Goal: Information Seeking & Learning: Find contact information

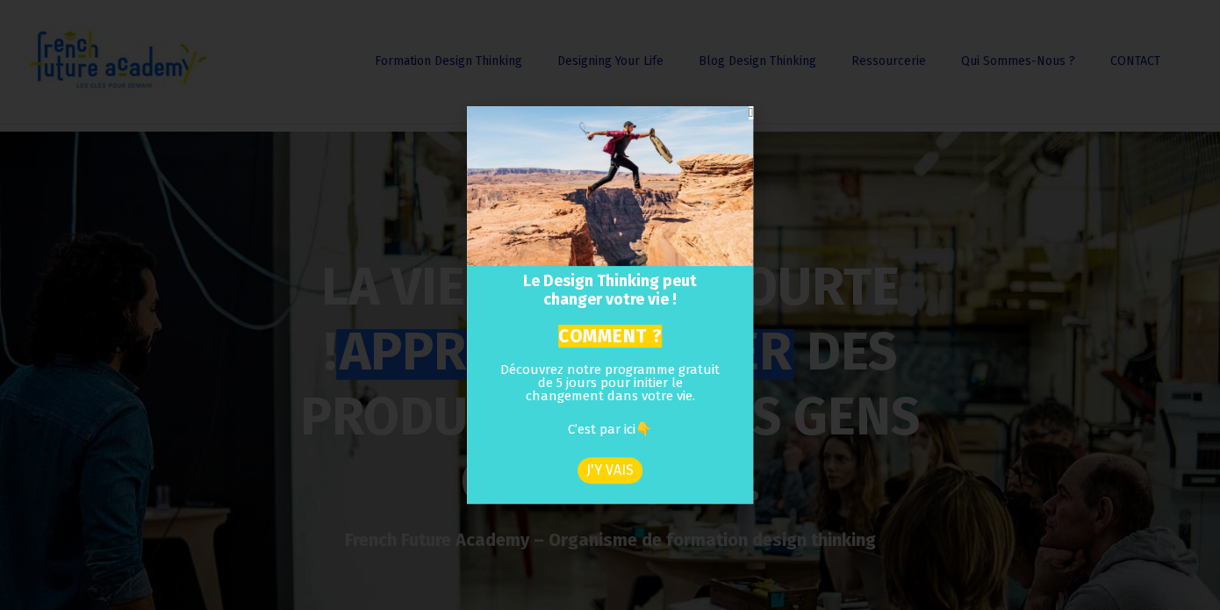
click at [749, 112] on icon "Close" at bounding box center [751, 112] width 4 height 13
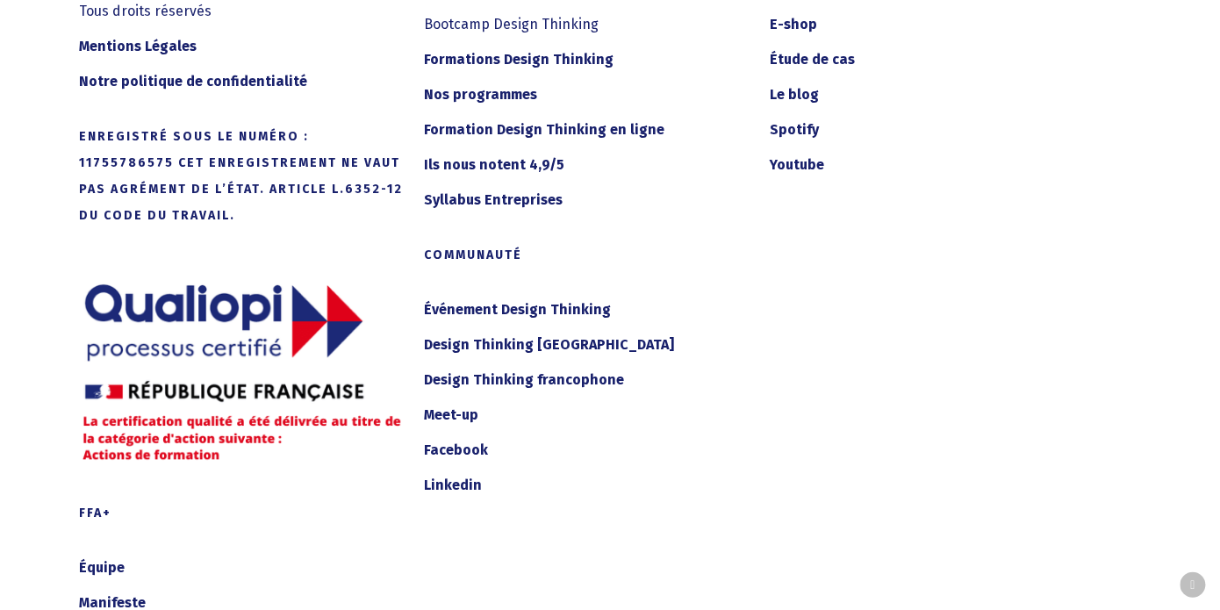
scroll to position [9370, 0]
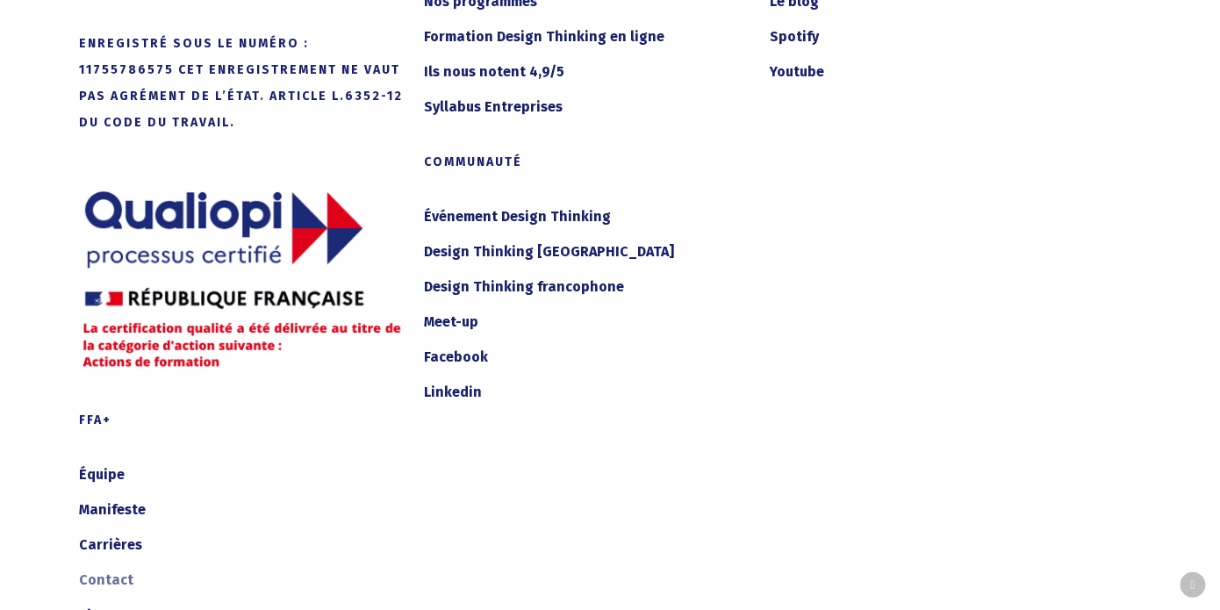
click at [122, 566] on link "Contact" at bounding box center [241, 580] width 324 height 28
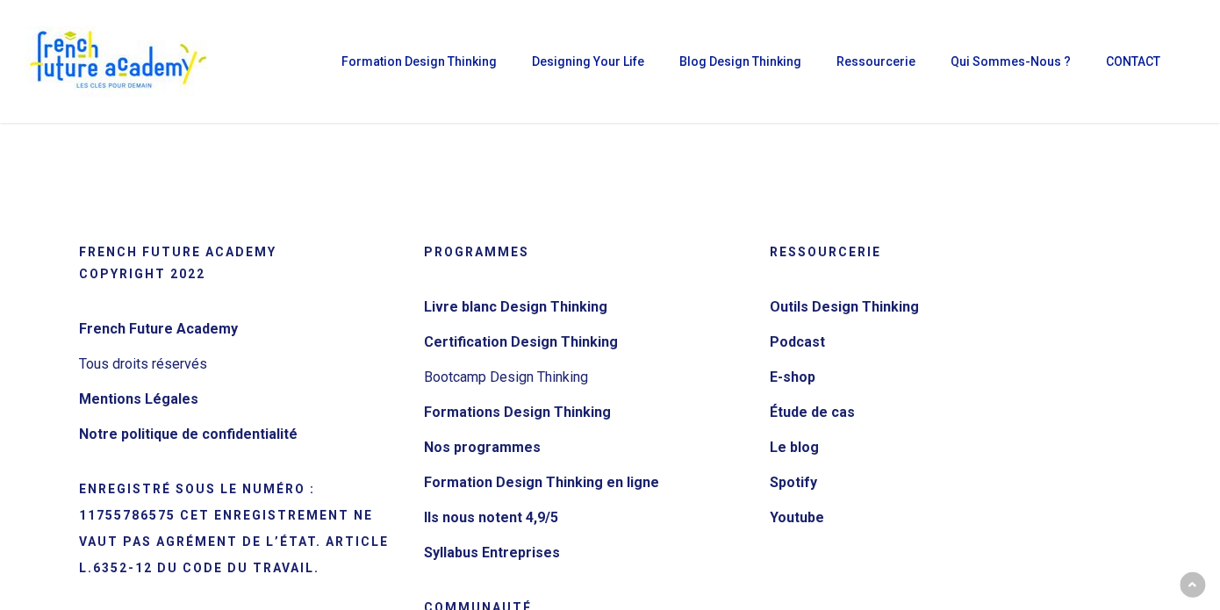
scroll to position [102, 0]
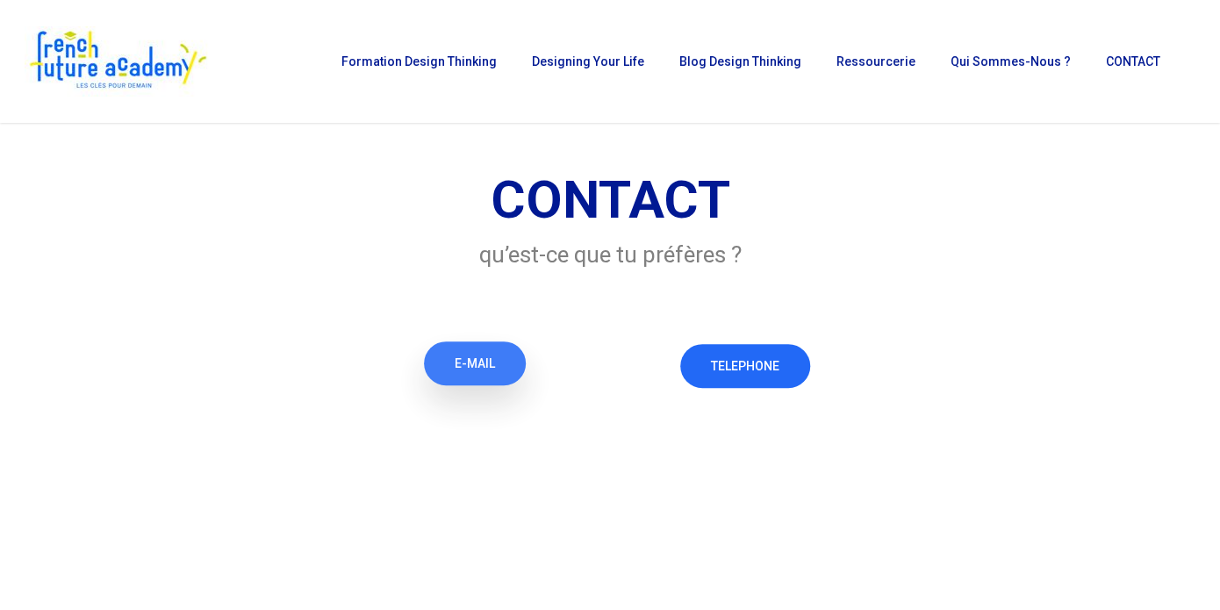
click at [481, 371] on span "E-MAIL" at bounding box center [475, 364] width 40 height 18
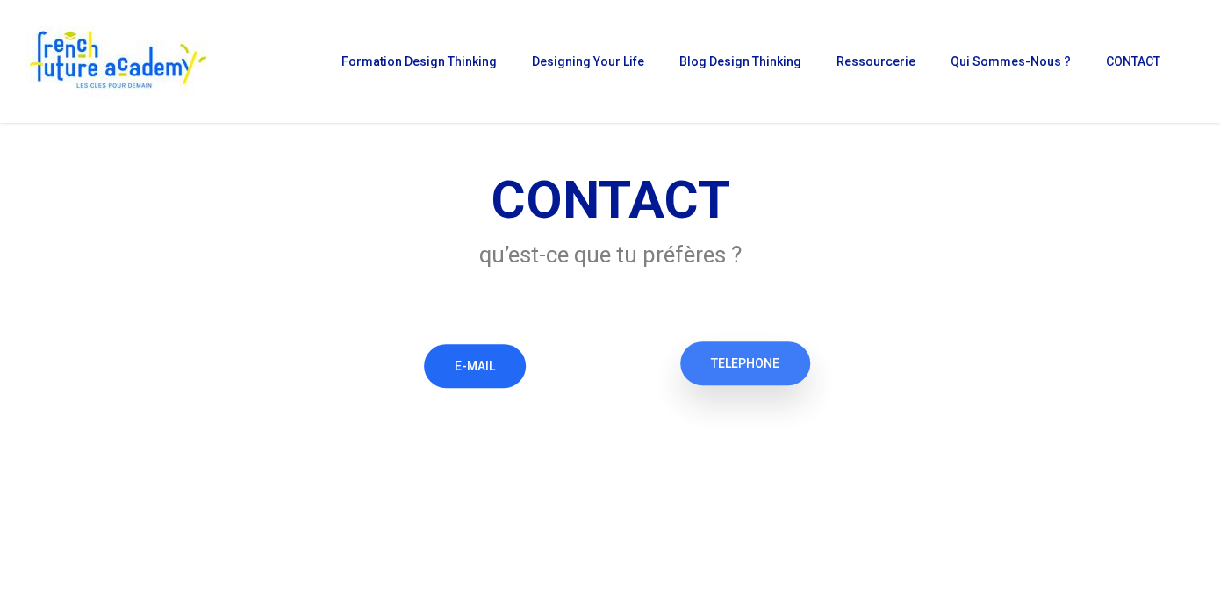
click at [740, 377] on link "TELEPHONE" at bounding box center [745, 363] width 130 height 44
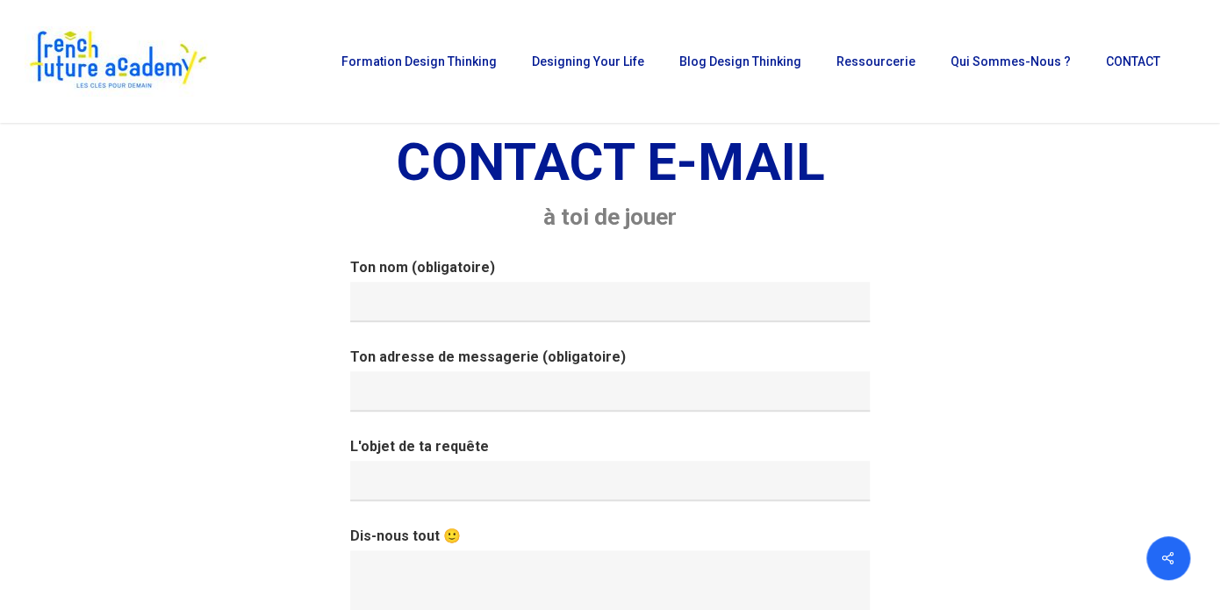
scroll to position [205, 0]
